Goal: Task Accomplishment & Management: Complete application form

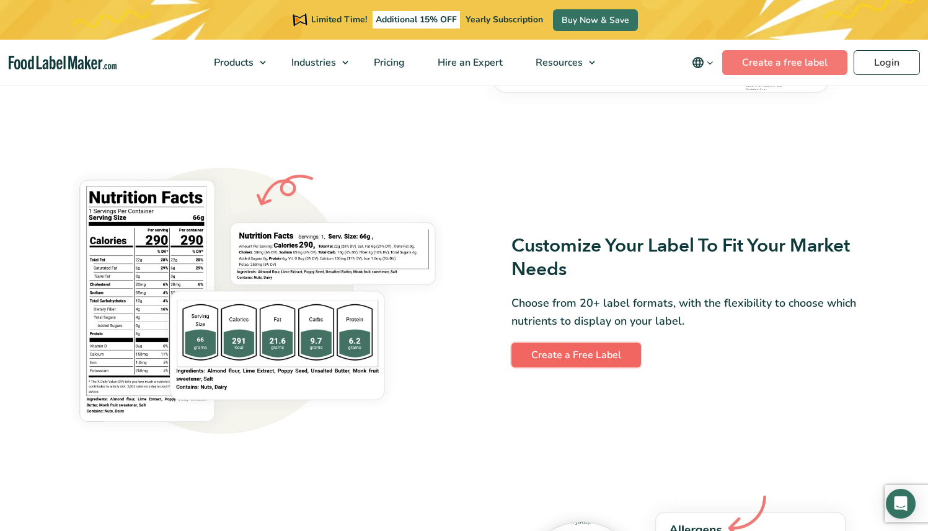
click at [610, 358] on link "Create a Free Label" at bounding box center [576, 355] width 130 height 25
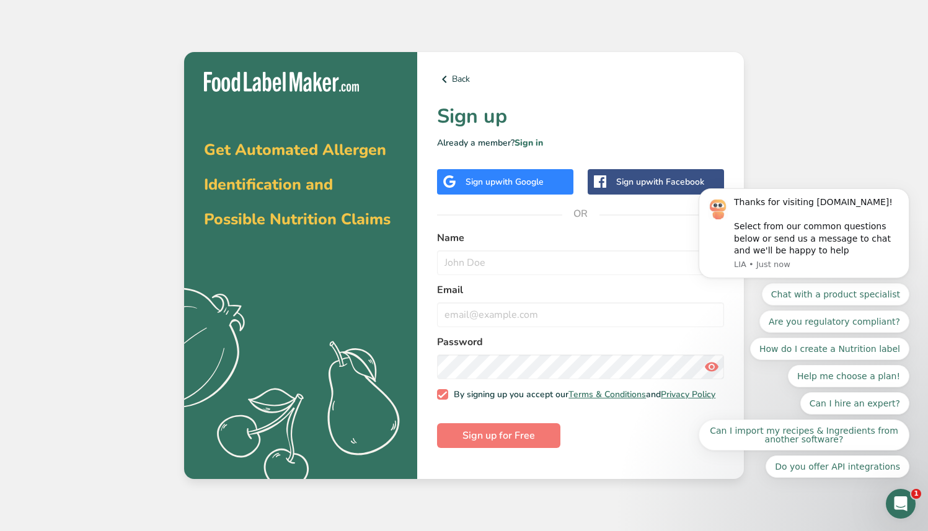
click at [649, 459] on div "Back Sign up Already a member? Sign in Sign up with Google Sign up with Faceboo…" at bounding box center [580, 266] width 327 height 428
click at [510, 259] on input "text" at bounding box center [580, 262] width 287 height 25
type input "[PERSON_NAME]"
click at [505, 311] on input "email" at bounding box center [580, 315] width 287 height 25
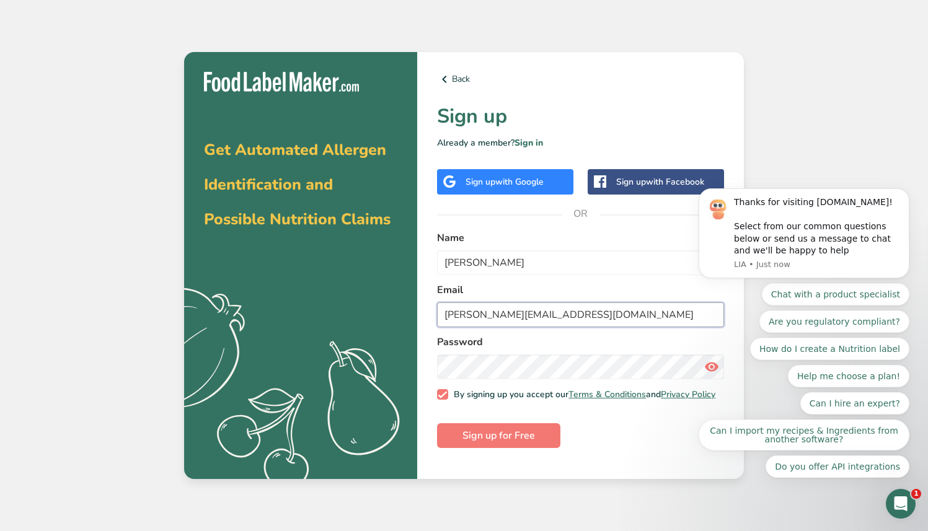
type input "[PERSON_NAME][EMAIL_ADDRESS][DOMAIN_NAME]"
click at [707, 369] on div "Chat with a product specialist Are you regulatory compliant? How do I create a …" at bounding box center [804, 380] width 211 height 195
click at [703, 368] on div "Chat with a product specialist Are you regulatory compliant? How do I create a …" at bounding box center [804, 380] width 211 height 195
click at [528, 443] on span "Sign up for Free" at bounding box center [499, 435] width 73 height 15
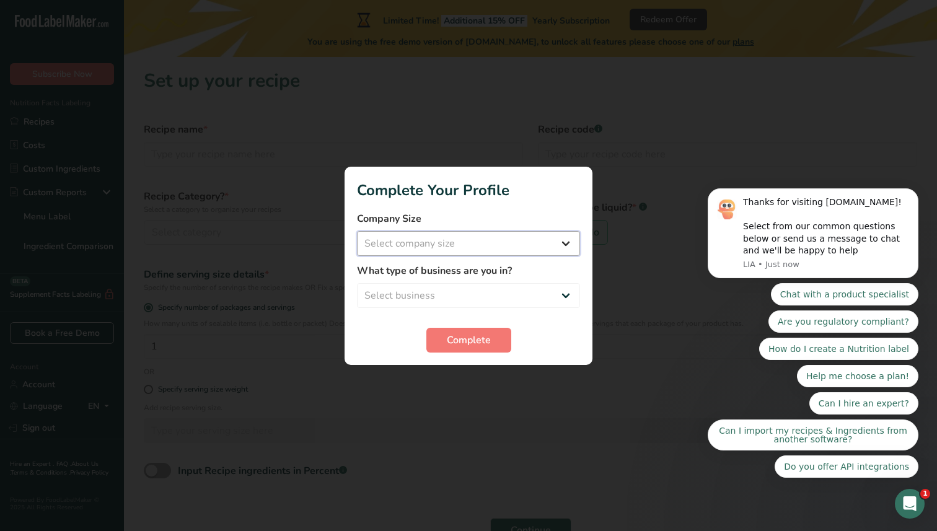
click at [553, 251] on select "Select company size Fewer than 10 Employees 10 to 50 Employees 51 to 500 Employ…" at bounding box center [468, 243] width 223 height 25
select select "2"
click at [357, 231] on select "Select company size Fewer than 10 Employees 10 to 50 Employees 51 to 500 Employ…" at bounding box center [468, 243] width 223 height 25
click at [552, 296] on select "Select business Packaged Food Manufacturer Restaurant & Cafe Bakery Meal Plans …" at bounding box center [468, 295] width 223 height 25
select select "3"
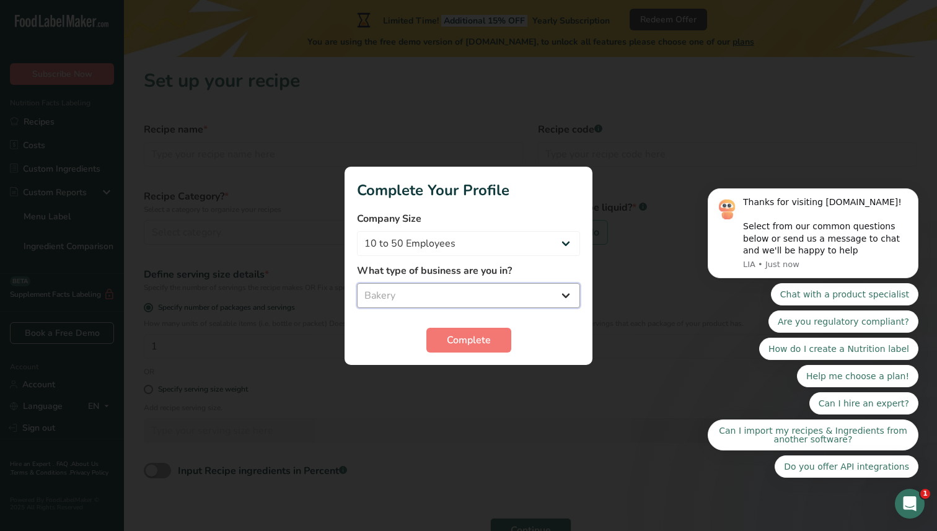
click at [357, 283] on select "Select business Packaged Food Manufacturer Restaurant & Cafe Bakery Meal Plans …" at bounding box center [468, 295] width 223 height 25
click at [500, 338] on button "Complete" at bounding box center [469, 340] width 85 height 25
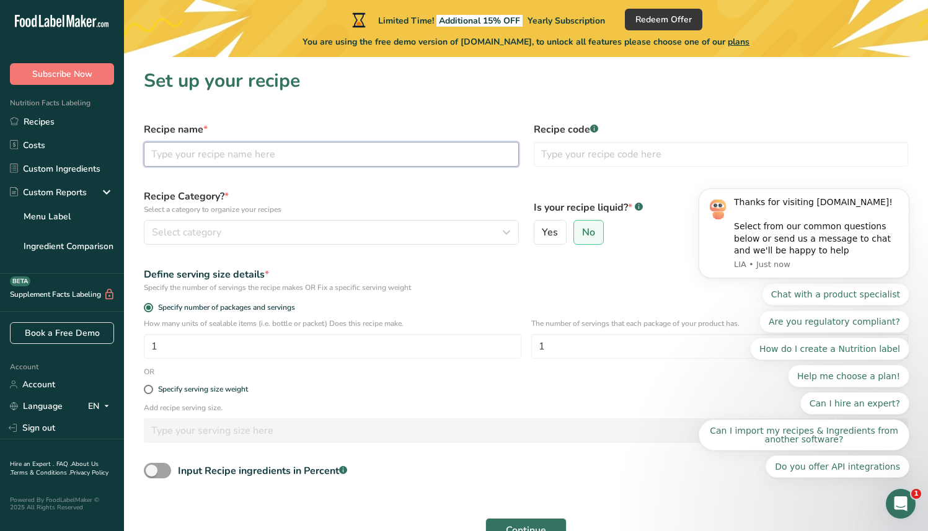
click at [417, 162] on input "text" at bounding box center [331, 154] width 375 height 25
type input "Shorties"
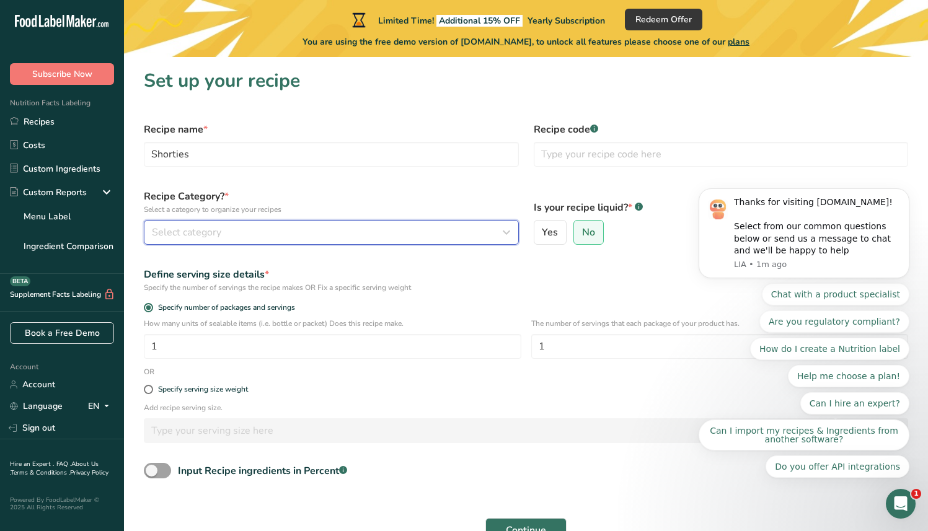
click at [254, 229] on div "Select category" at bounding box center [328, 232] width 352 height 15
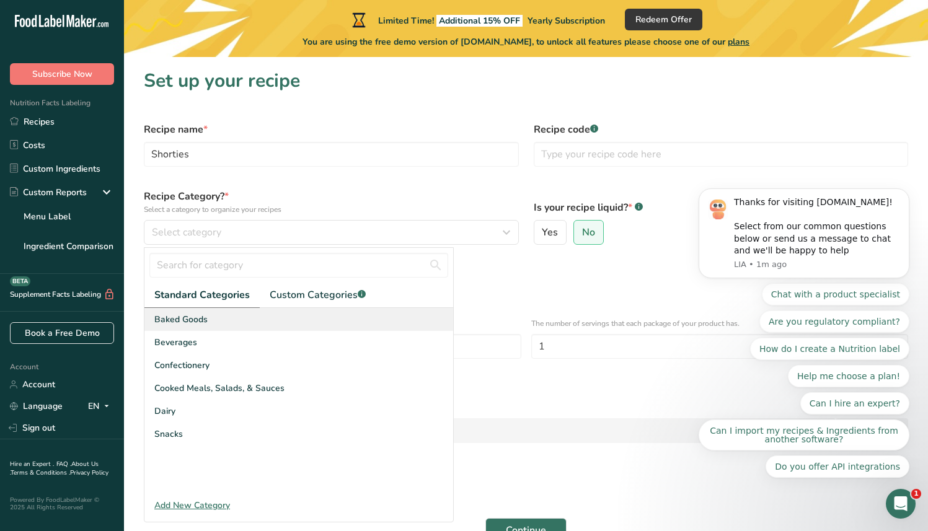
click at [239, 316] on div "Baked Goods" at bounding box center [298, 319] width 309 height 23
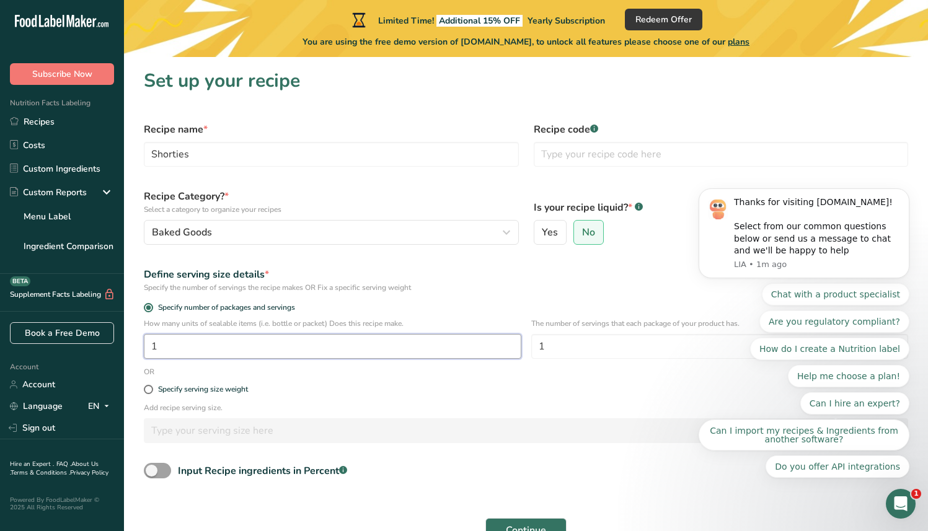
click at [202, 346] on input "1" at bounding box center [333, 346] width 378 height 25
drag, startPoint x: 586, startPoint y: 348, endPoint x: 491, endPoint y: 344, distance: 94.9
click at [491, 344] on div "How many units of sealable items (i.e. bottle or packet) Does this recipe make.…" at bounding box center [525, 342] width 779 height 48
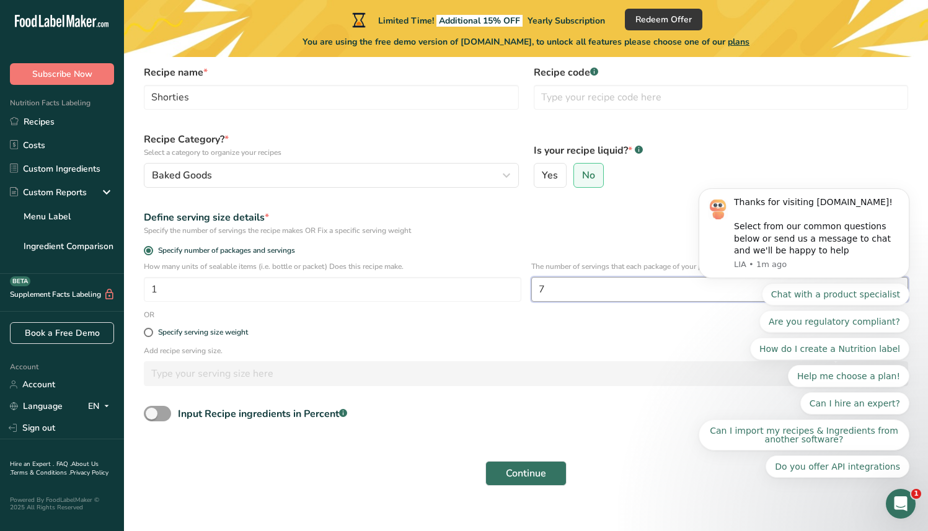
scroll to position [71, 0]
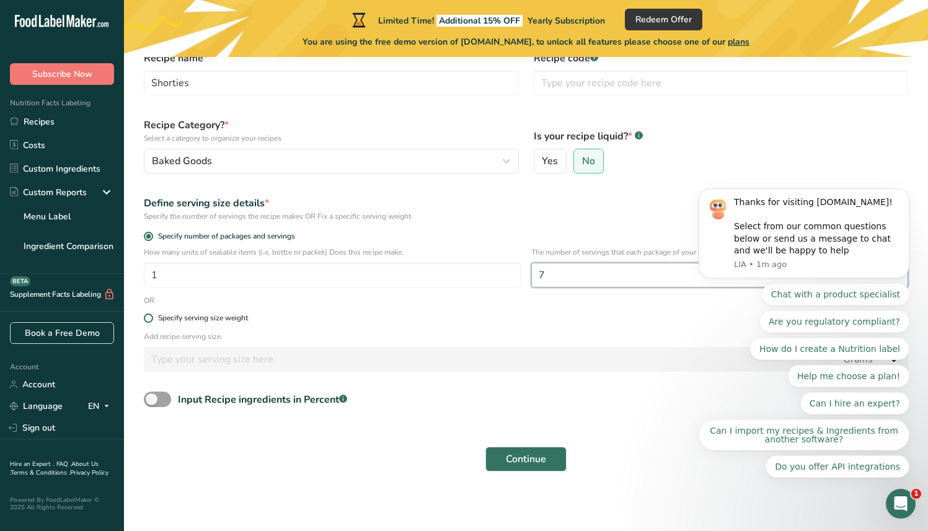
type input "7"
click at [232, 321] on div "Specify serving size weight" at bounding box center [203, 318] width 90 height 9
click at [152, 321] on input "Specify serving size weight" at bounding box center [148, 318] width 8 height 8
radio input "true"
radio input "false"
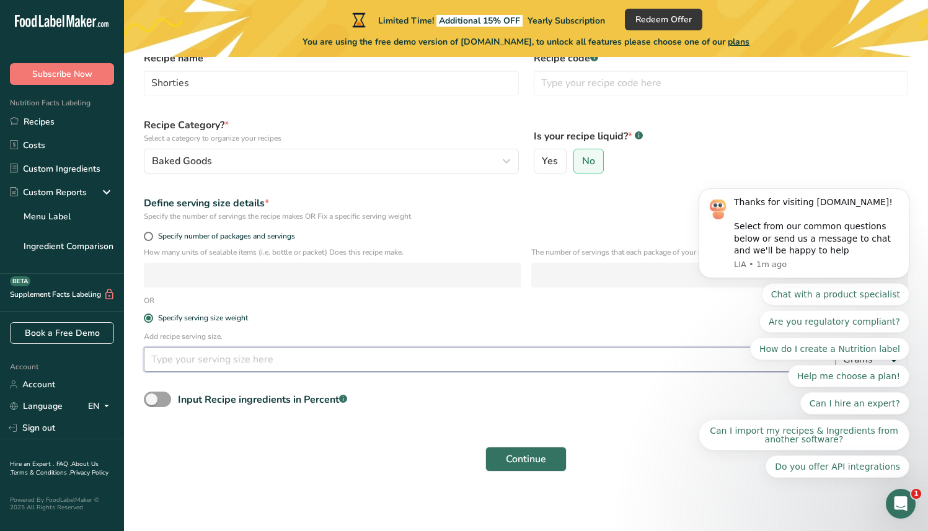
click at [246, 359] on input "number" at bounding box center [490, 359] width 692 height 25
type input "21"
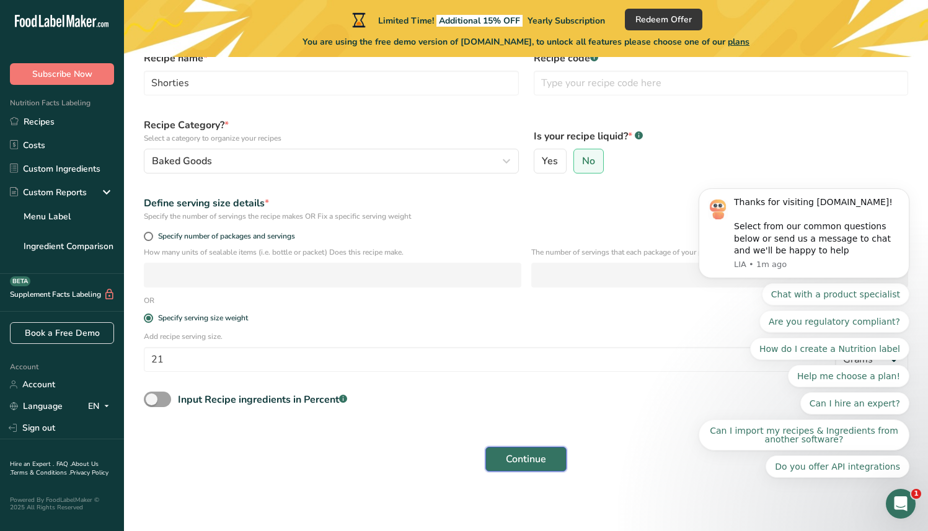
click at [494, 460] on button "Continue" at bounding box center [525, 459] width 81 height 25
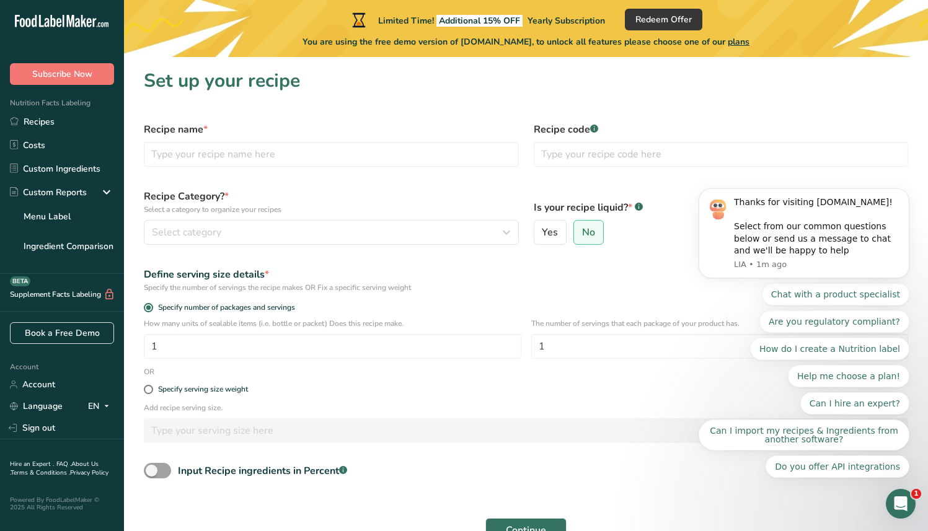
scroll to position [71, 0]
